Goal: Task Accomplishment & Management: Manage account settings

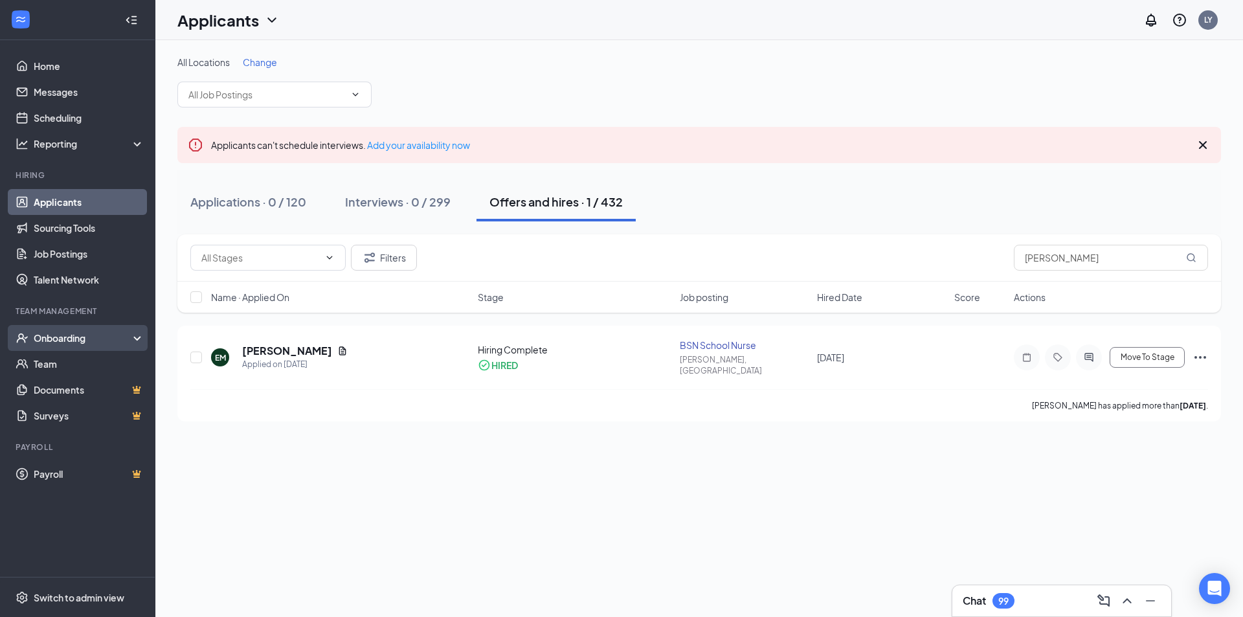
click at [84, 339] on div "Onboarding" at bounding box center [84, 338] width 100 height 13
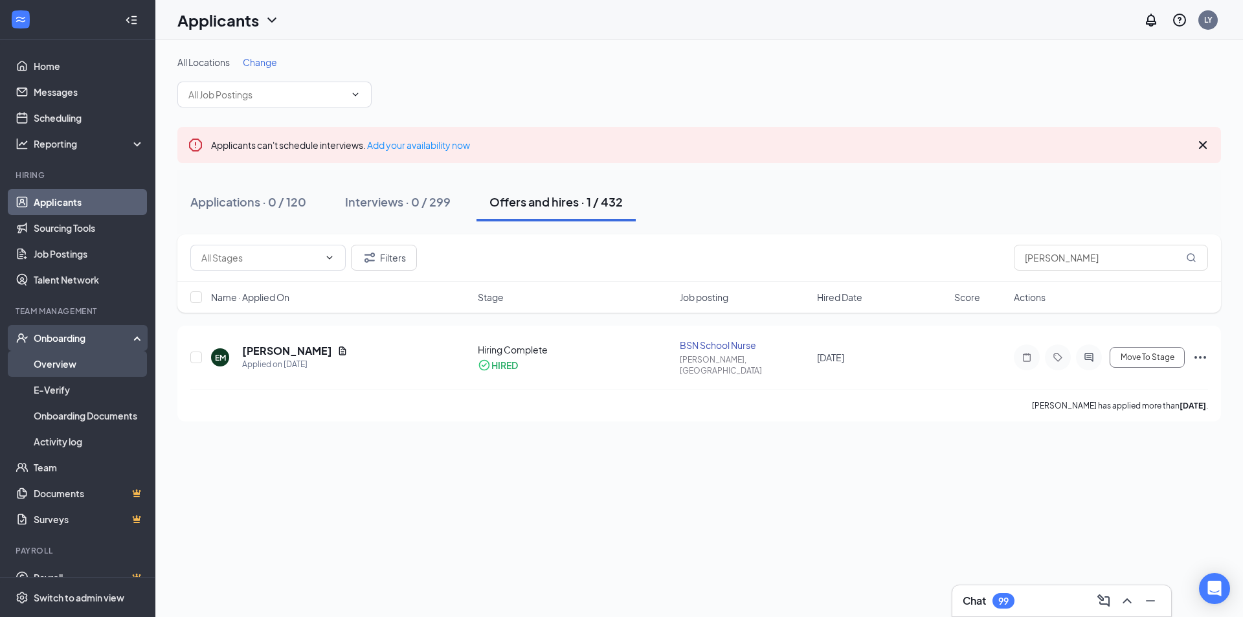
click at [40, 359] on link "Overview" at bounding box center [89, 364] width 111 height 26
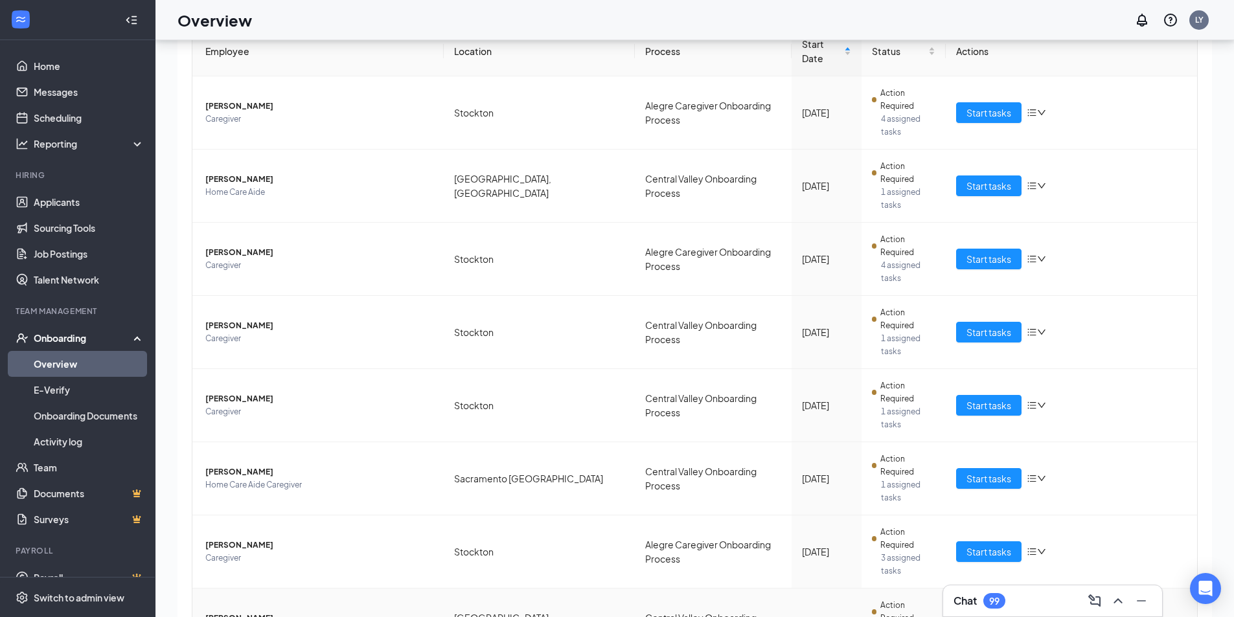
scroll to position [58, 0]
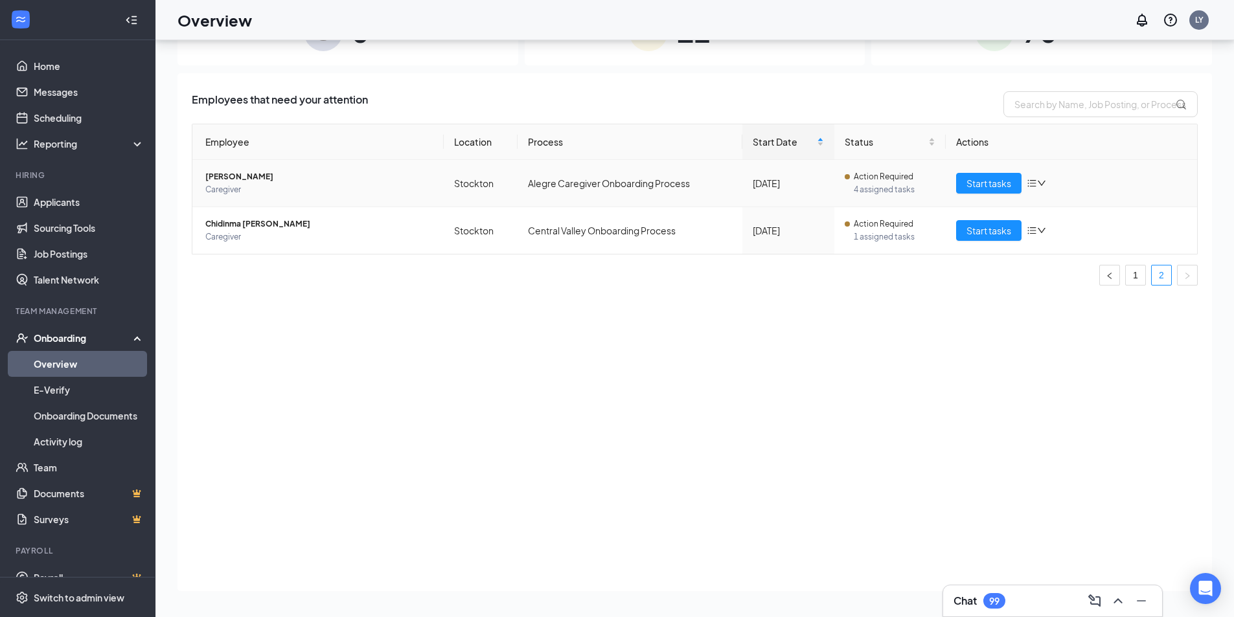
click at [313, 187] on span "Caregiver" at bounding box center [319, 189] width 228 height 13
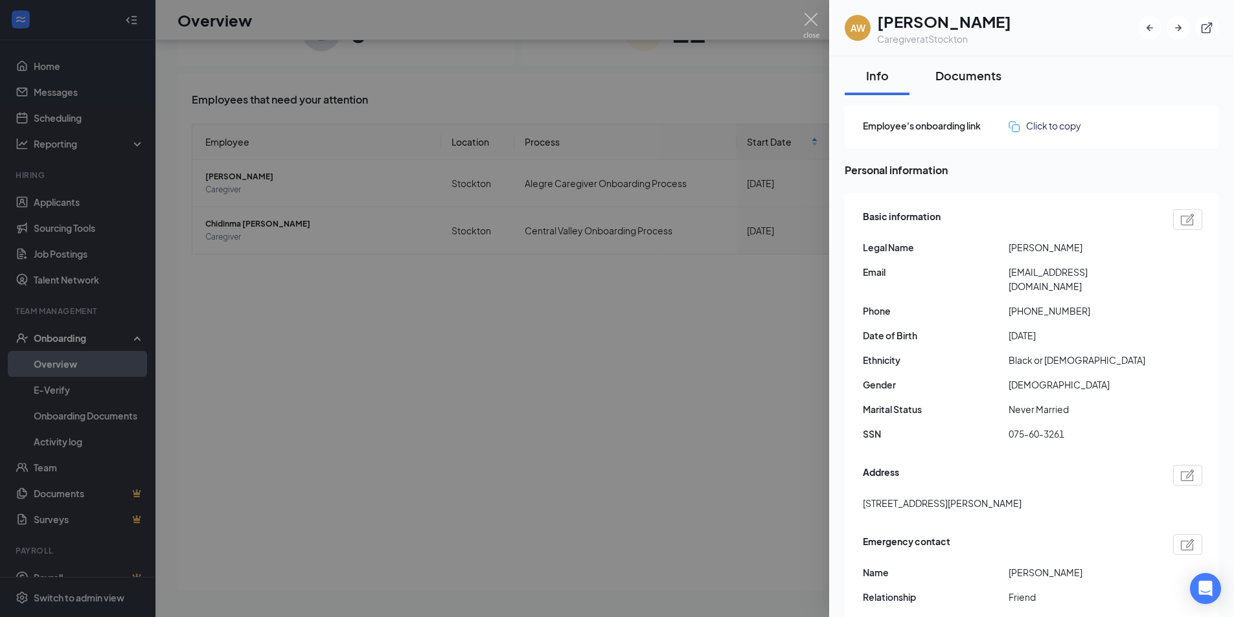
drag, startPoint x: 977, startPoint y: 75, endPoint x: 975, endPoint y: 83, distance: 7.9
click at [977, 74] on div "Documents" at bounding box center [968, 75] width 66 height 16
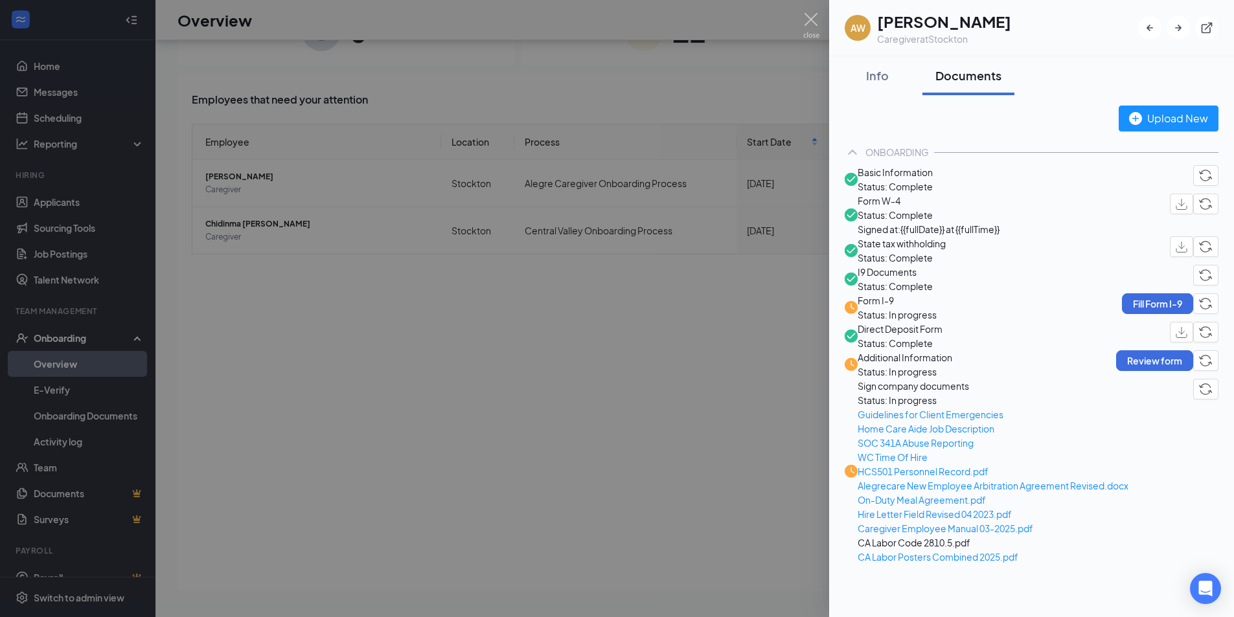
click at [923, 179] on span "Basic Information" at bounding box center [894, 172] width 75 height 14
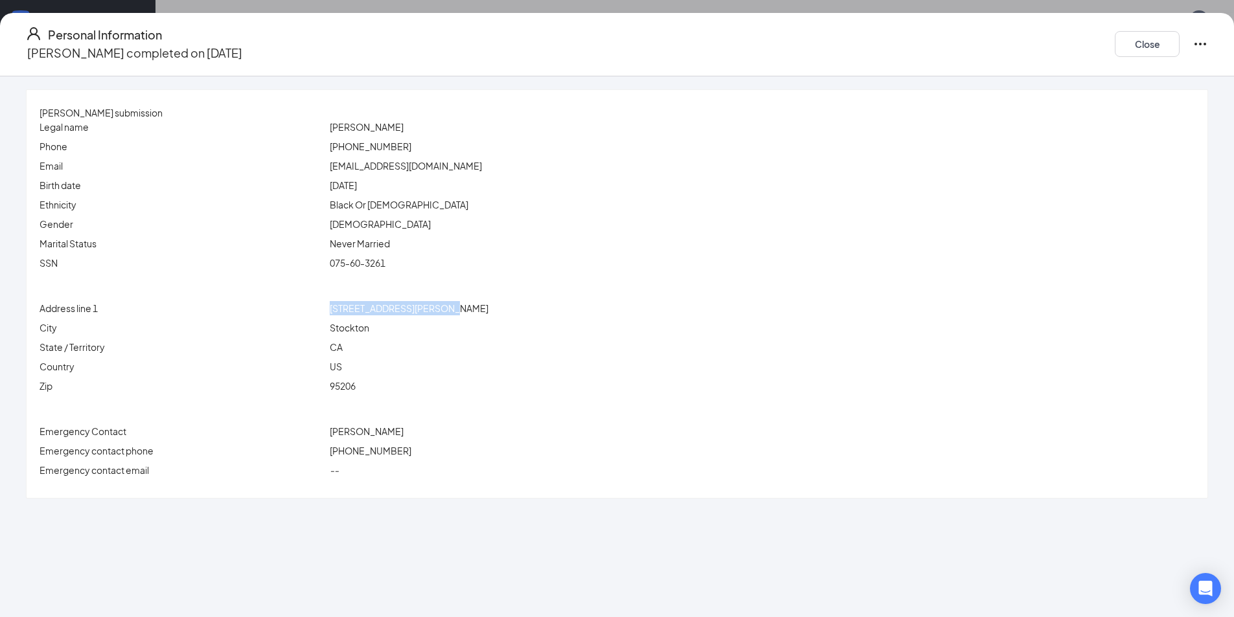
drag, startPoint x: 409, startPoint y: 308, endPoint x: 539, endPoint y: 308, distance: 130.8
click at [539, 308] on div "Address line [STREET_ADDRESS][PERSON_NAME]" at bounding box center [617, 308] width 1160 height 14
click at [568, 342] on div "CA" at bounding box center [762, 347] width 870 height 14
